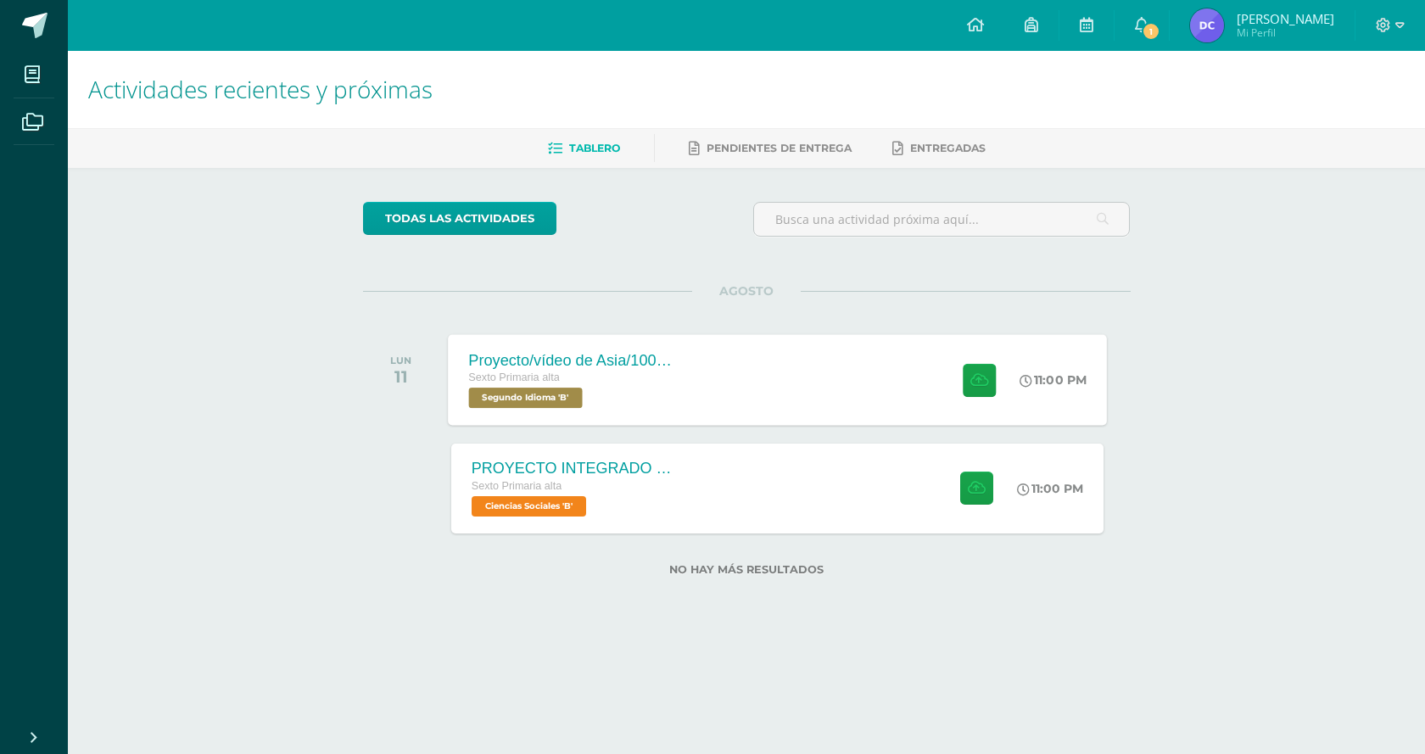
click at [600, 375] on div "Sexto Primaria alta" at bounding box center [570, 378] width 205 height 19
click at [565, 391] on span "Segundo Idioma 'B'" at bounding box center [525, 398] width 114 height 20
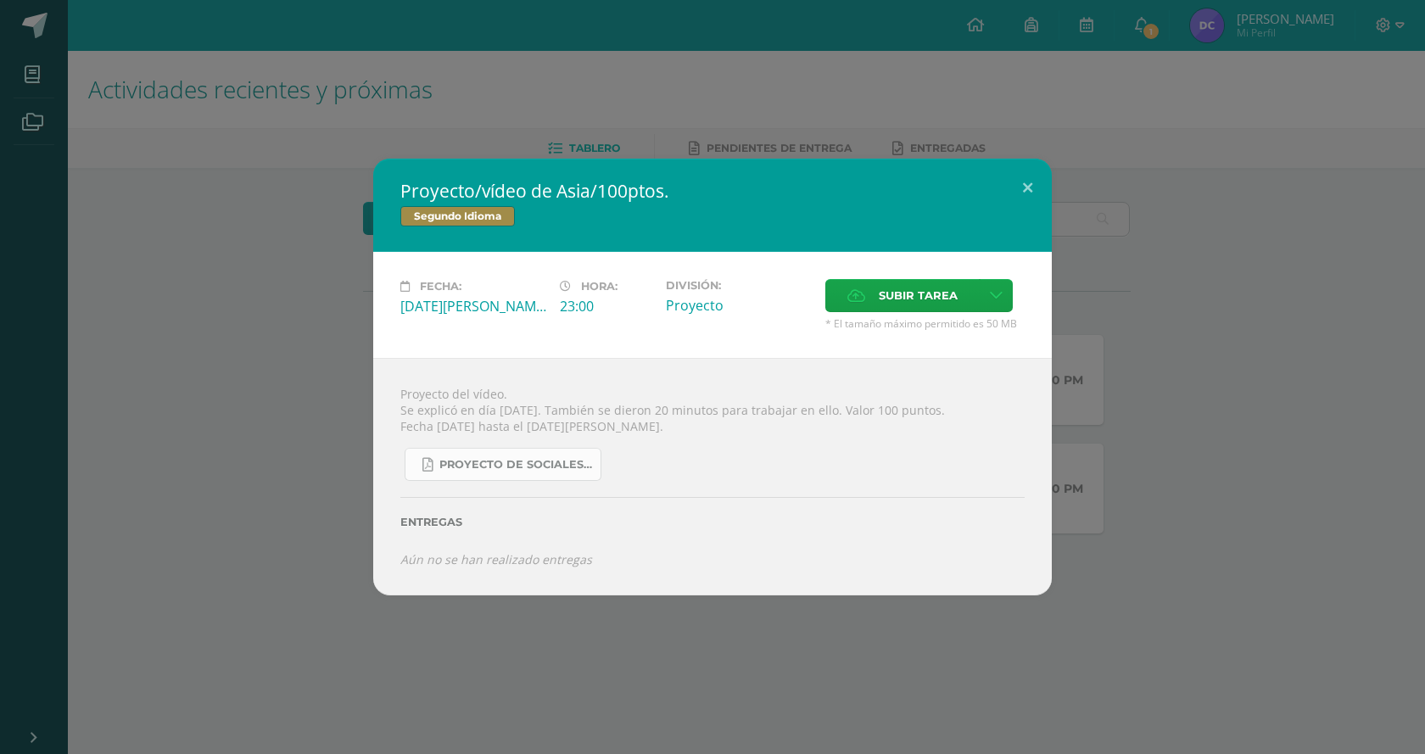
click at [543, 465] on span "Proyecto de Sociales y Kaqchikel_3ra. Unidad.pdf" at bounding box center [515, 465] width 153 height 14
click at [296, 92] on div "Proyecto/vídeo de Asia/100ptos. Segundo Idioma Fecha: [DATE][PERSON_NAME] Hora:…" at bounding box center [712, 377] width 1425 height 754
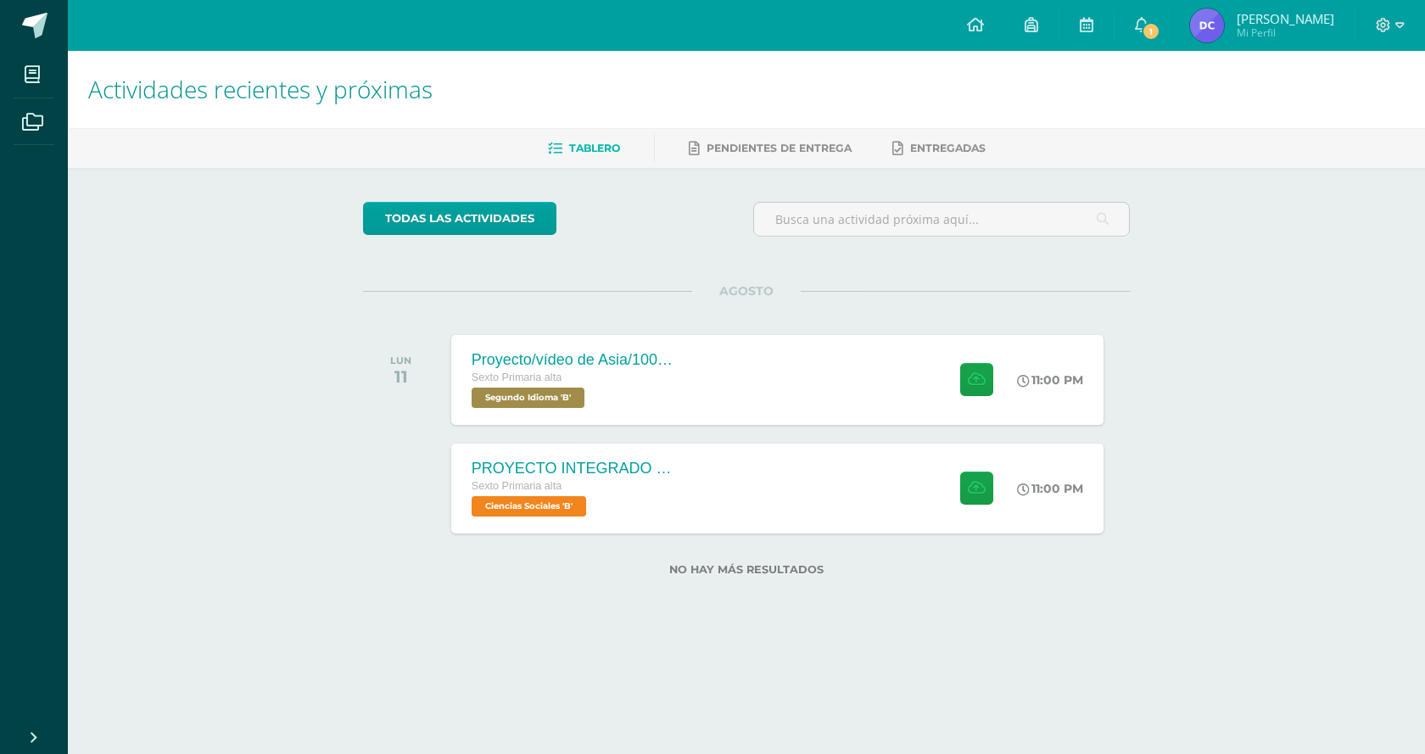
drag, startPoint x: 784, startPoint y: 706, endPoint x: 767, endPoint y: 701, distance: 16.9
click at [782, 630] on html "Mis cursos Archivos Cerrar panel Artes Plásticas Sexto Primaria alta "B" Cienci…" at bounding box center [712, 315] width 1425 height 630
